Goal: Task Accomplishment & Management: Manage account settings

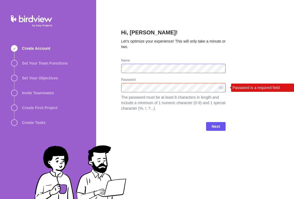
click at [90, 66] on div "Create Account Set Your Team Functions Set Your Objectives Invite Teammates Cre…" at bounding box center [147, 99] width 294 height 199
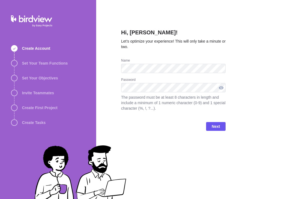
click at [221, 89] on div at bounding box center [221, 87] width 9 height 9
click at [218, 125] on span "Next" at bounding box center [216, 126] width 8 height 7
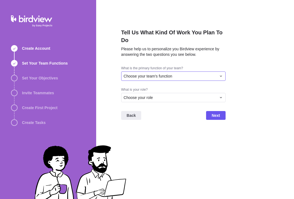
click at [199, 73] on div "Choose your team's function" at bounding box center [170, 76] width 93 height 6
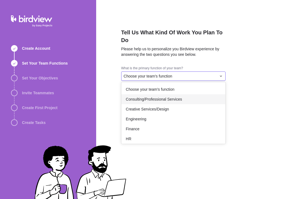
click at [190, 94] on div "Consulting/Professional Services" at bounding box center [174, 99] width 104 height 10
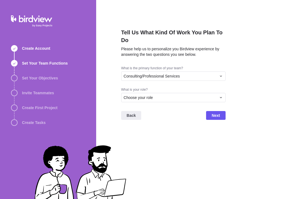
click at [194, 87] on div "What is your role?" at bounding box center [173, 90] width 105 height 6
click at [193, 95] on div "Choose your role" at bounding box center [170, 98] width 93 height 6
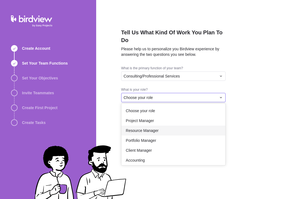
click at [176, 126] on div "Resource Manager" at bounding box center [174, 131] width 104 height 10
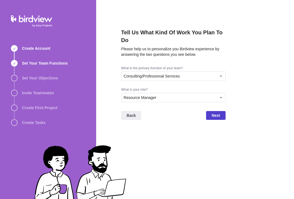
click at [218, 112] on span "Next" at bounding box center [216, 115] width 8 height 7
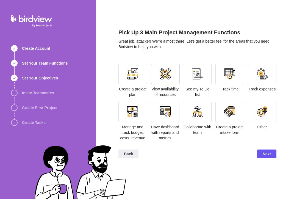
drag, startPoint x: 136, startPoint y: 84, endPoint x: 160, endPoint y: 78, distance: 25.5
click at [146, 81] on div "Create a project plan" at bounding box center [133, 81] width 29 height 34
drag, startPoint x: 160, startPoint y: 78, endPoint x: 187, endPoint y: 76, distance: 26.2
click at [166, 77] on div at bounding box center [165, 74] width 11 height 11
click at [189, 76] on div at bounding box center [197, 74] width 29 height 20
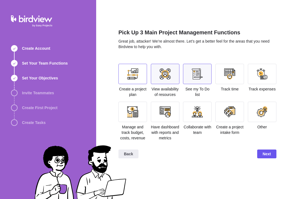
click at [146, 77] on div at bounding box center [133, 74] width 29 height 20
click at [273, 158] on span "Next" at bounding box center [267, 154] width 19 height 9
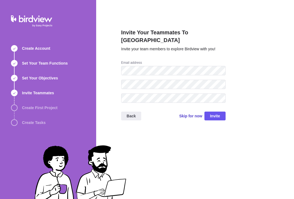
click at [197, 113] on span "Skip for now" at bounding box center [190, 116] width 23 height 6
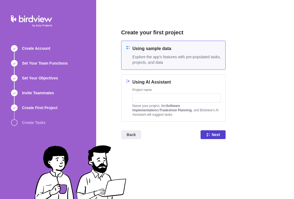
click at [206, 131] on span "Next" at bounding box center [213, 134] width 25 height 9
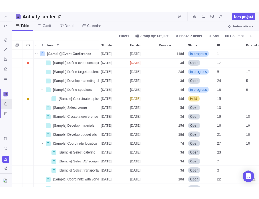
scroll to position [152, 277]
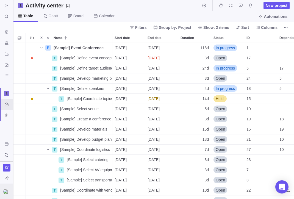
click at [5, 190] on img at bounding box center [6, 192] width 7 height 4
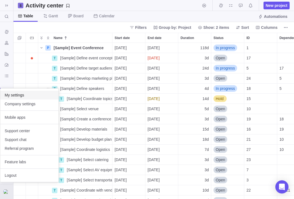
click at [21, 92] on span "My settings" at bounding box center [30, 95] width 50 height 6
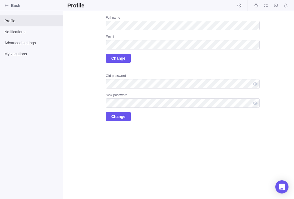
click at [190, 150] on div "Upload Full name Email Change Old password New password Change" at bounding box center [178, 105] width 231 height 188
click at [69, 43] on div "Upload Full name Email Change Old password New password Change" at bounding box center [163, 68] width 193 height 106
click at [79, 68] on div "Upload Full name Email Change Old password New password Change" at bounding box center [163, 68] width 193 height 106
